Goal: Task Accomplishment & Management: Use online tool/utility

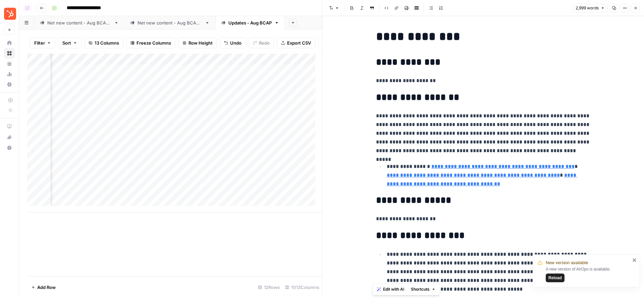
click at [638, 5] on button "Close" at bounding box center [635, 8] width 9 height 9
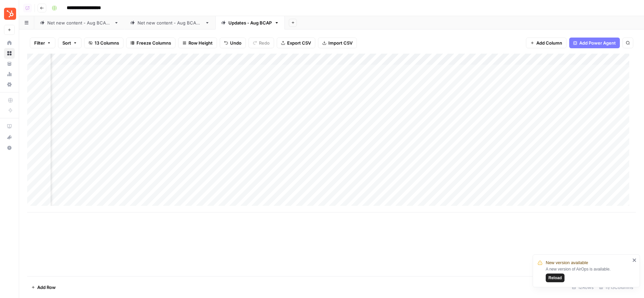
click at [255, 59] on div "Add Column" at bounding box center [331, 133] width 609 height 159
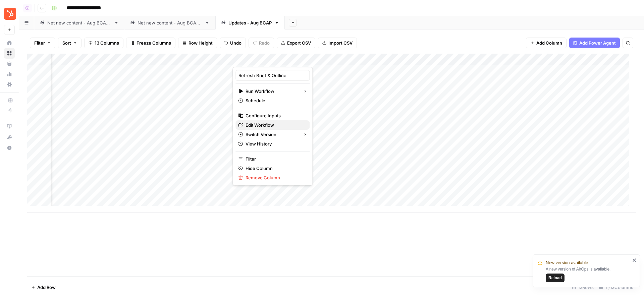
click at [275, 122] on span "Edit Workflow" at bounding box center [275, 125] width 59 height 7
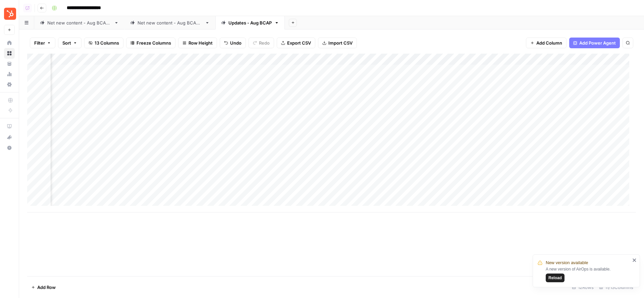
click at [266, 60] on div "Add Column" at bounding box center [331, 133] width 609 height 159
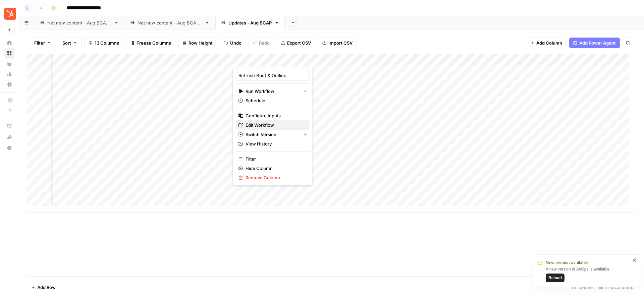
click at [269, 122] on span "Edit Workflow" at bounding box center [275, 125] width 59 height 7
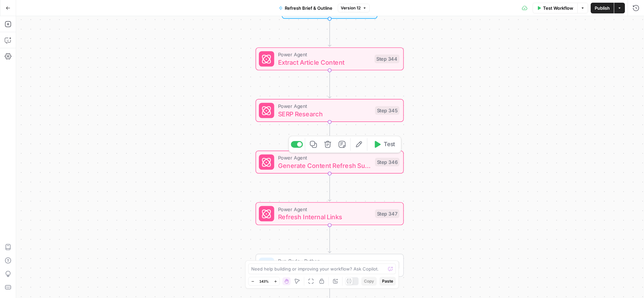
click at [305, 164] on span "Generate Content Refresh Suggestions" at bounding box center [324, 166] width 93 height 10
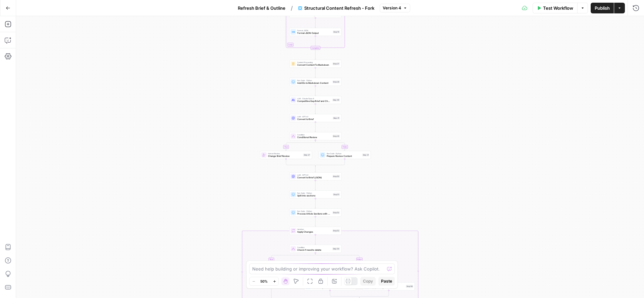
click at [10, 6] on icon "button" at bounding box center [8, 8] width 5 height 5
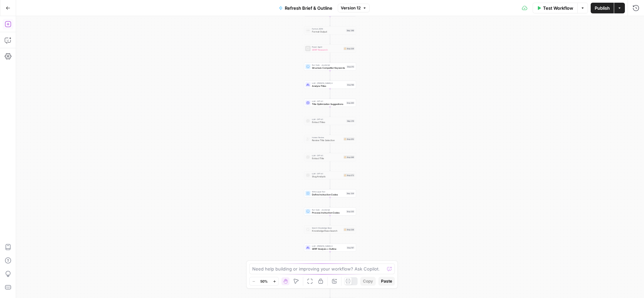
click at [9, 27] on icon "button" at bounding box center [8, 24] width 7 height 7
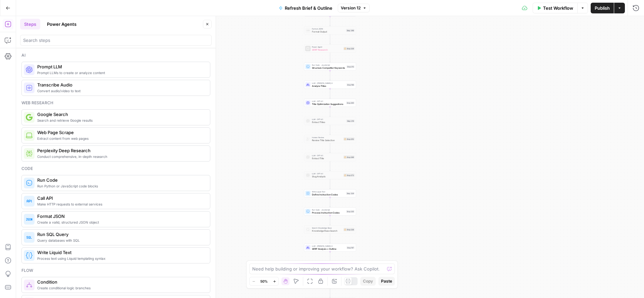
click at [63, 27] on button "Power Agents" at bounding box center [62, 24] width 38 height 11
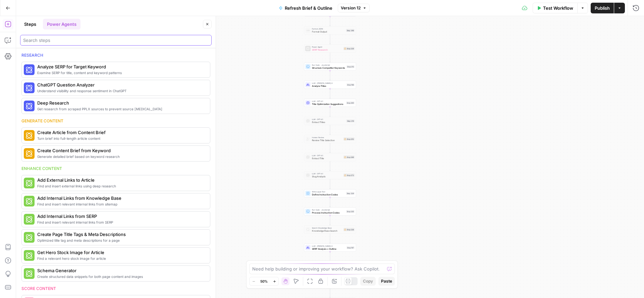
click at [78, 40] on input "search" at bounding box center [116, 40] width 186 height 7
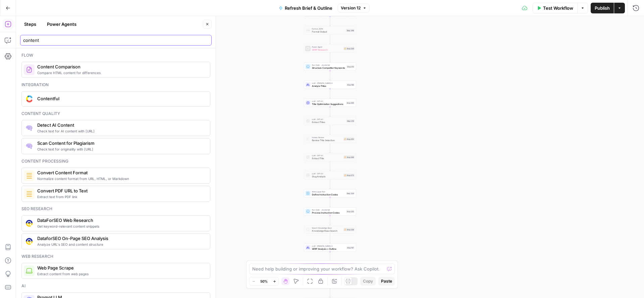
type input "content"
click at [61, 23] on button "Power Agents" at bounding box center [62, 24] width 38 height 11
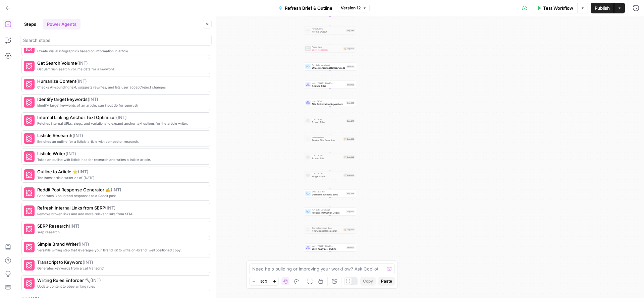
scroll to position [805, 0]
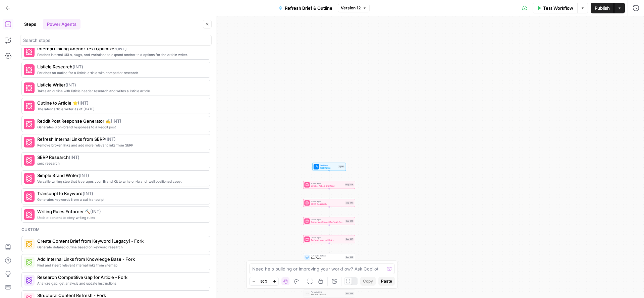
click at [115, 46] on header "Steps Power Agents Close" at bounding box center [116, 32] width 200 height 32
click at [107, 41] on input "search" at bounding box center [116, 40] width 186 height 7
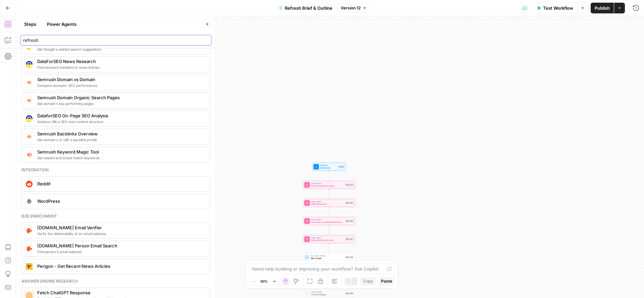
scroll to position [0, 0]
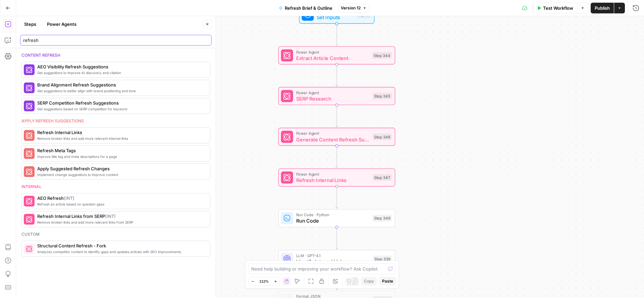
type input "refresh"
